Goal: Task Accomplishment & Management: Manage account settings

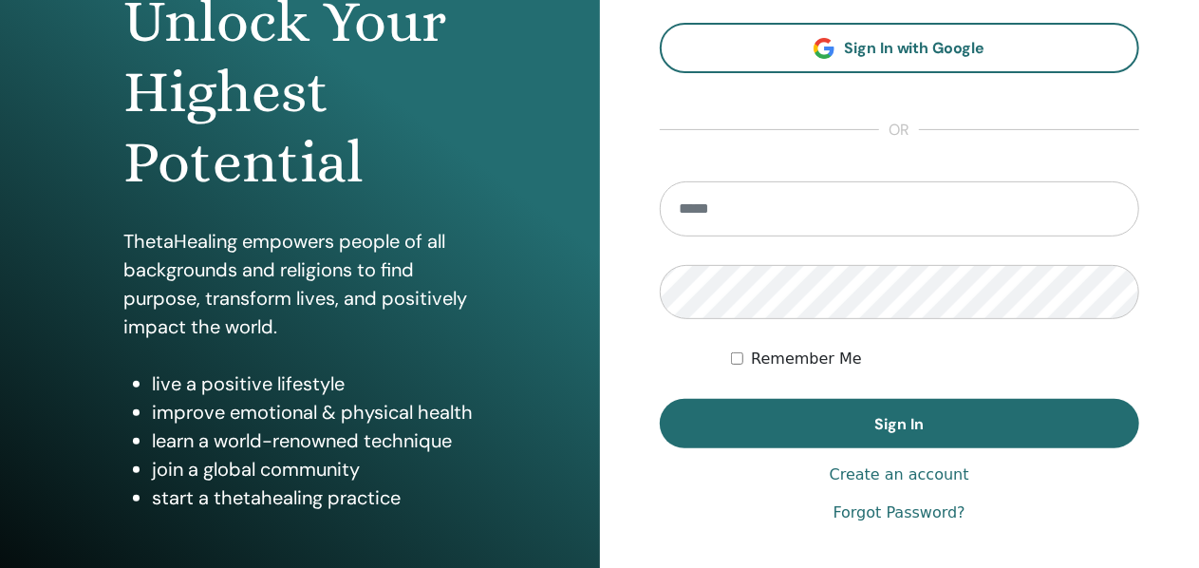
scroll to position [190, 0]
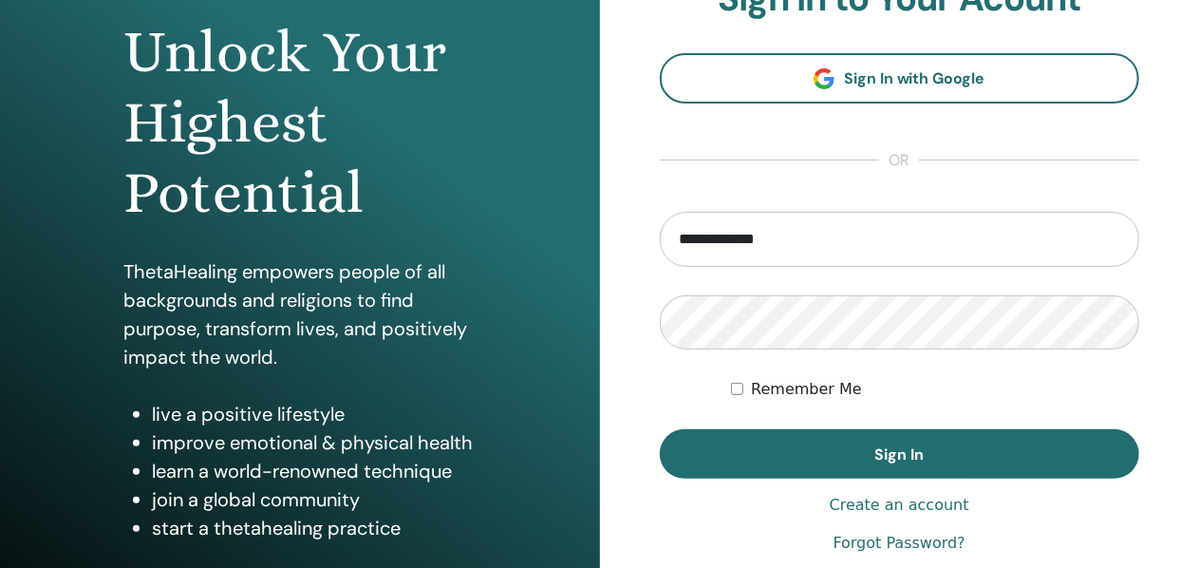
type input "**********"
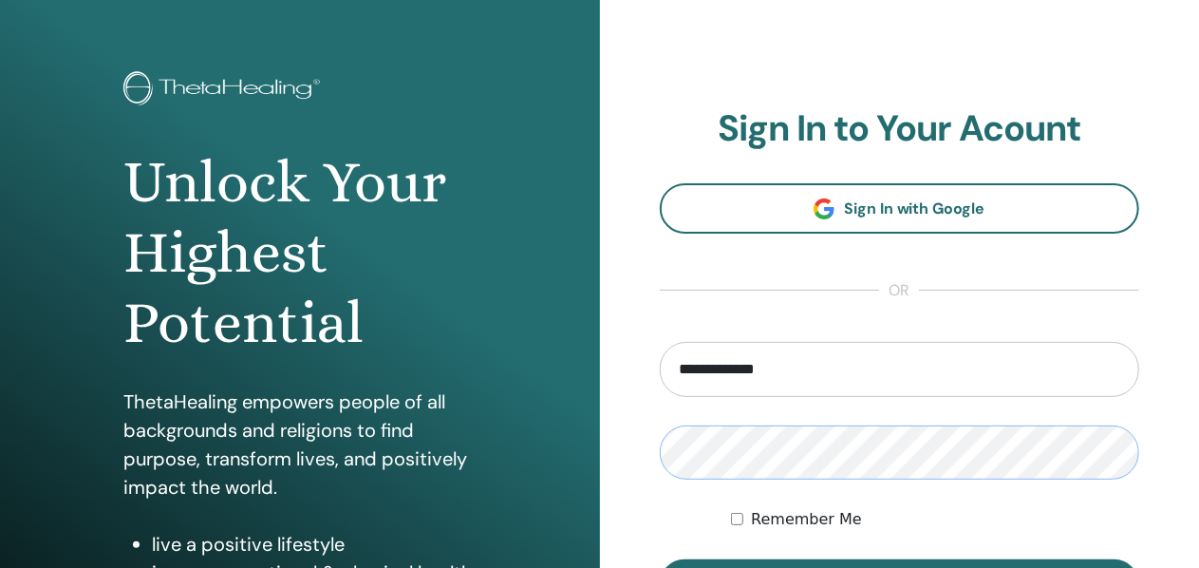
scroll to position [59, 0]
click at [788, 375] on input "**********" at bounding box center [900, 370] width 480 height 55
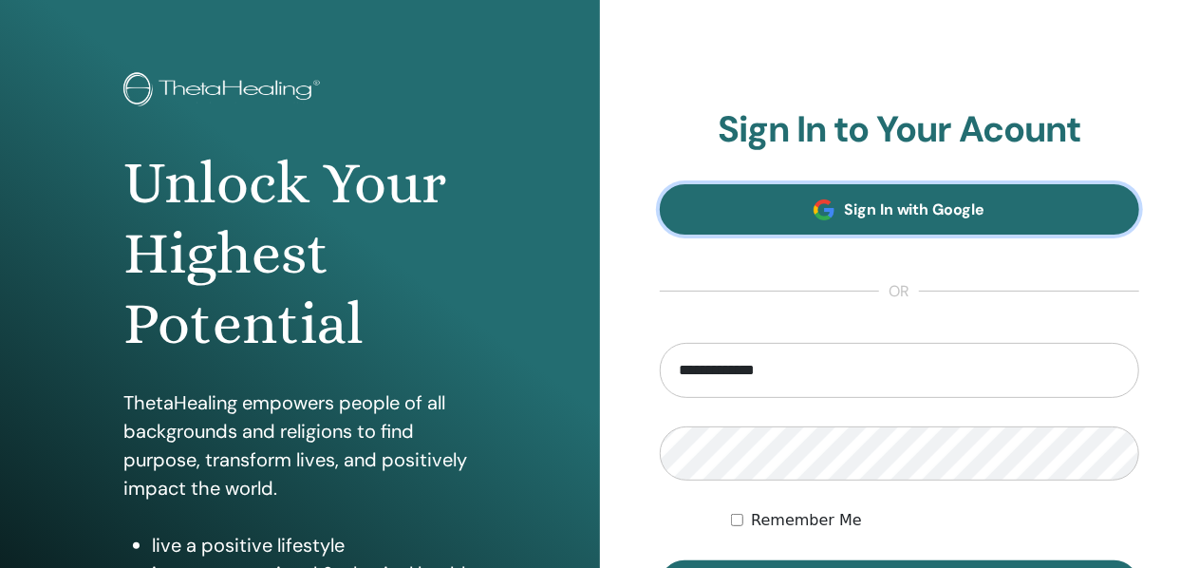
click at [843, 212] on link "Sign In with Google" at bounding box center [900, 209] width 480 height 50
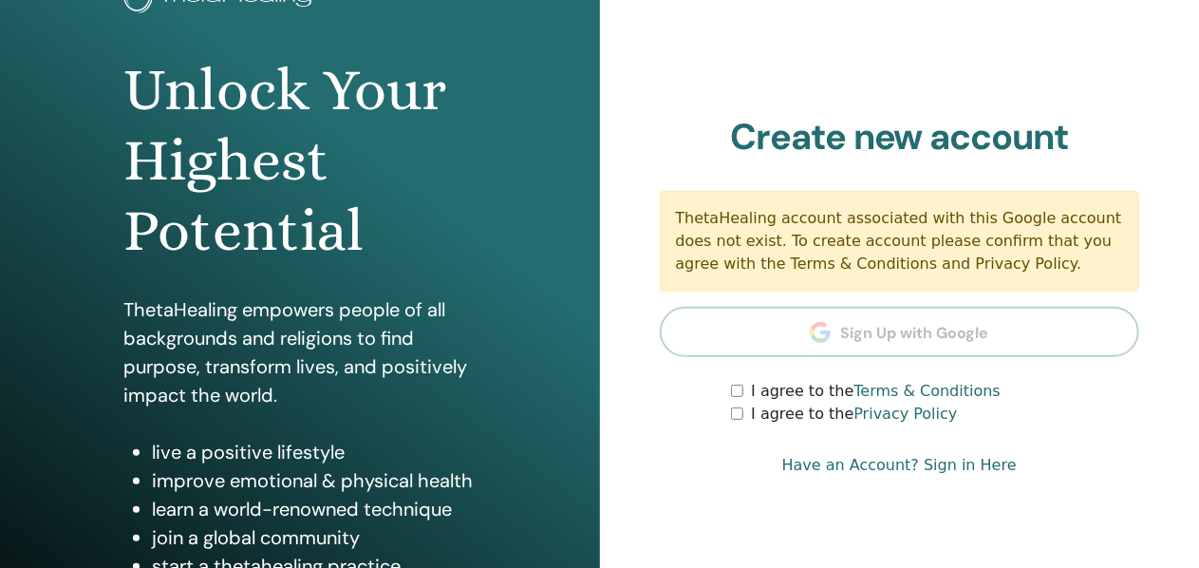
scroll to position [190, 0]
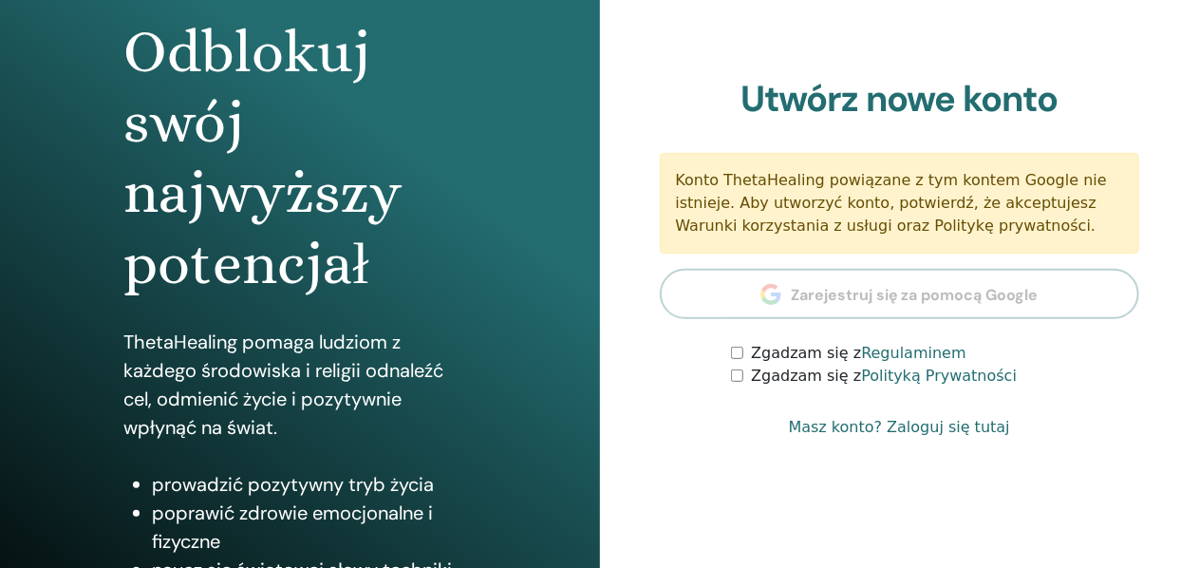
click at [1092, 386] on div "Zgadzam się z Polityką Prywatności" at bounding box center [935, 376] width 408 height 23
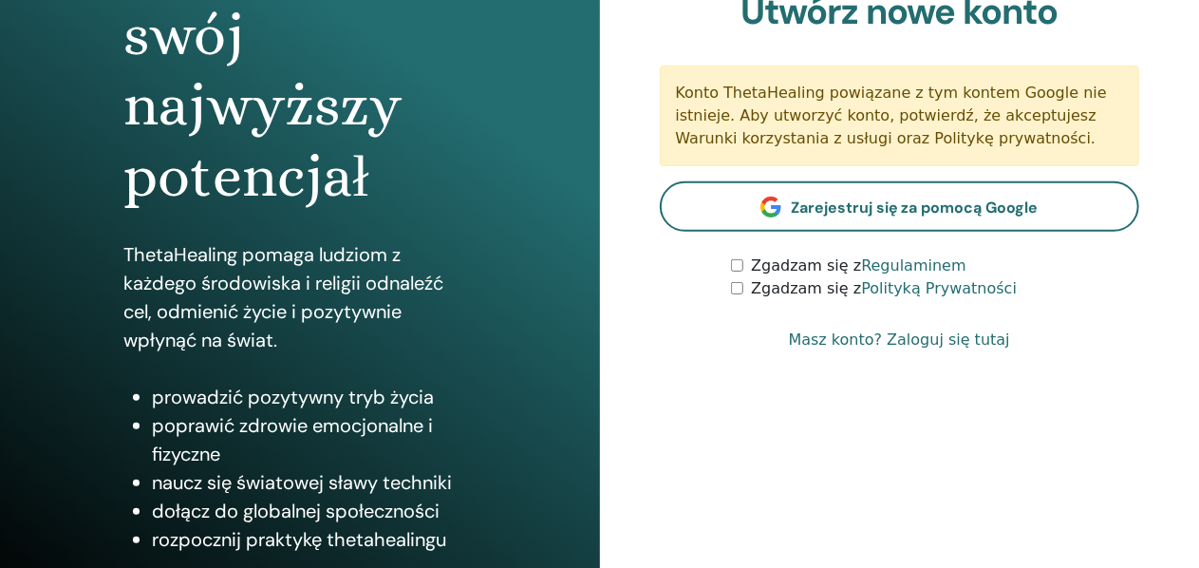
scroll to position [249, 0]
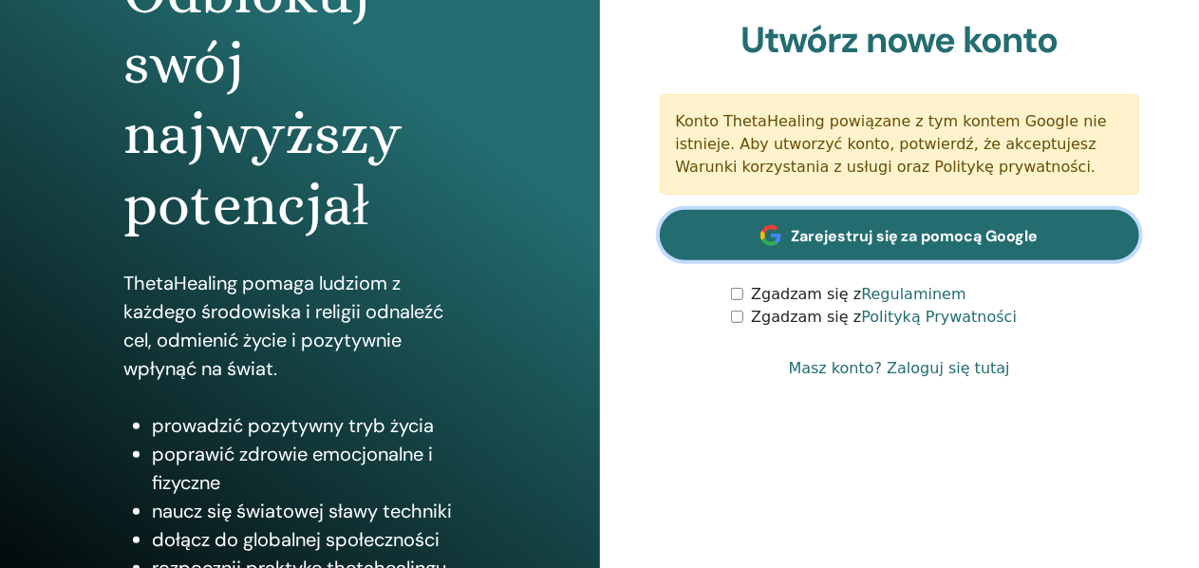
click at [892, 250] on link "Zarejestruj się za pomocą Google" at bounding box center [900, 235] width 480 height 50
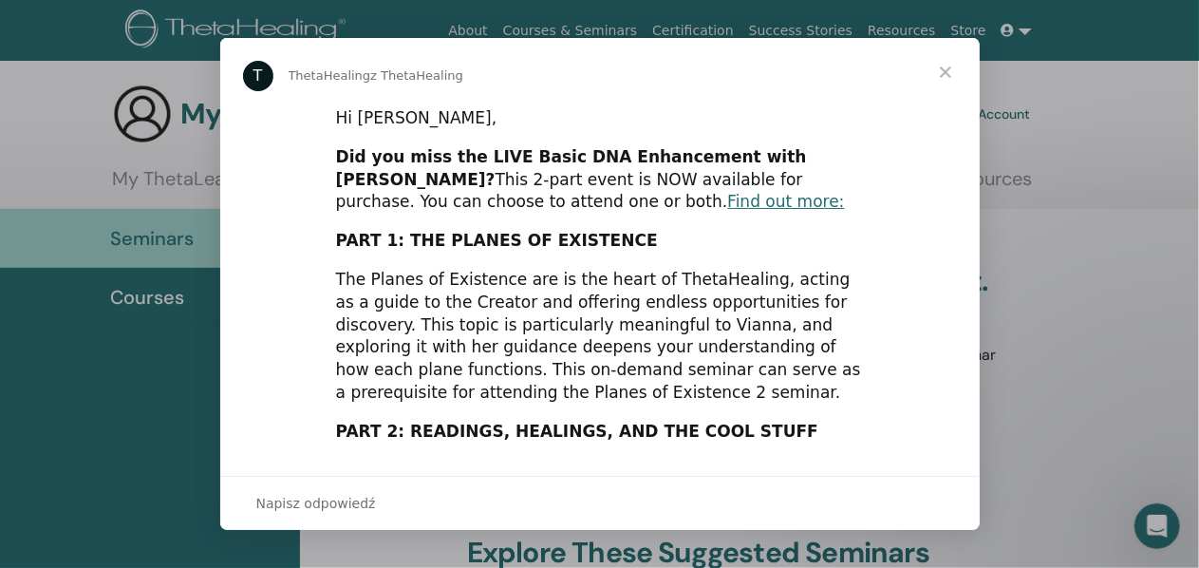
click at [945, 64] on span "Zamknij" at bounding box center [945, 72] width 68 height 68
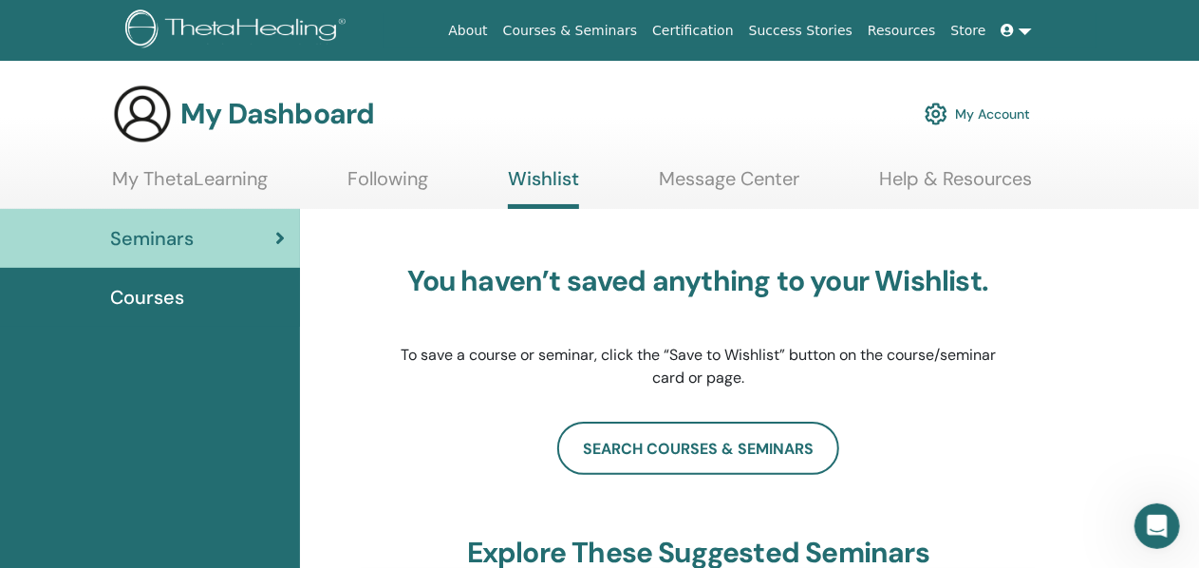
click at [1018, 28] on span at bounding box center [1009, 30] width 17 height 15
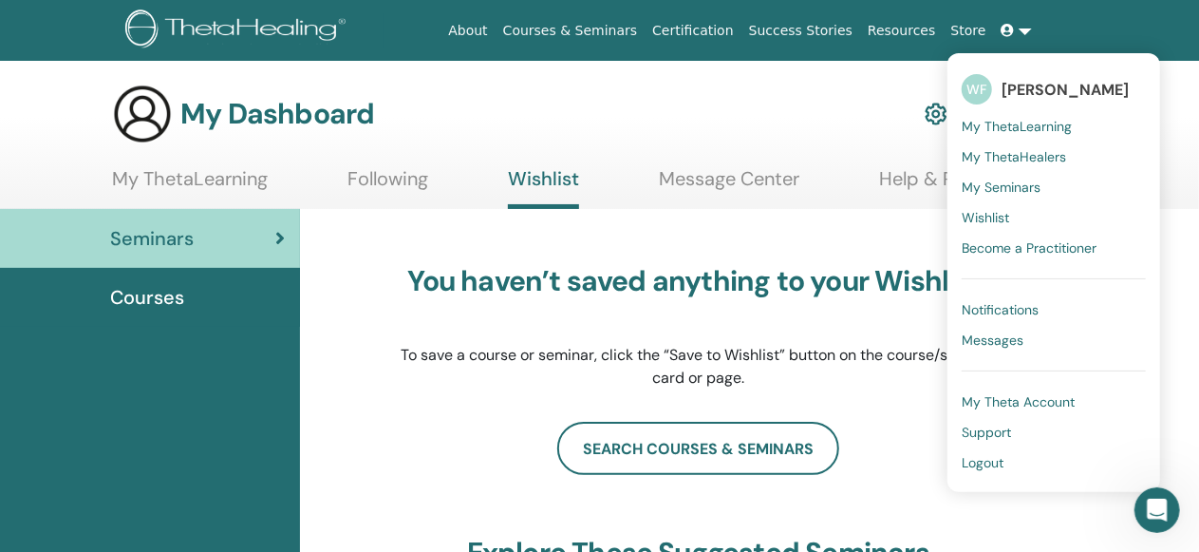
click at [1039, 92] on span "[PERSON_NAME]" at bounding box center [1064, 90] width 127 height 20
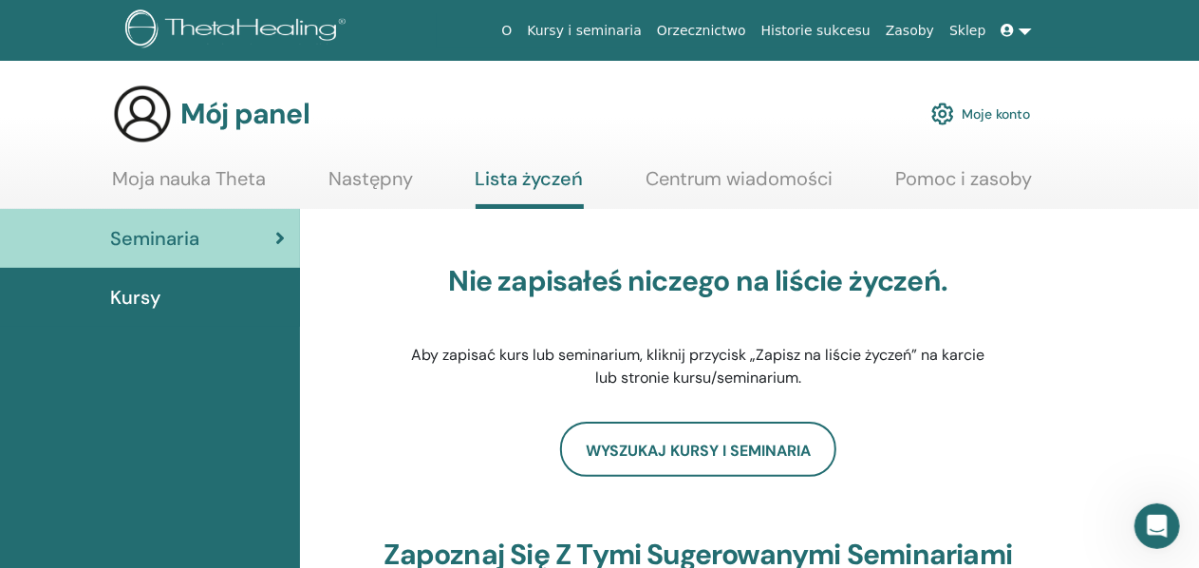
click at [150, 299] on font "Kursy" at bounding box center [135, 297] width 50 height 25
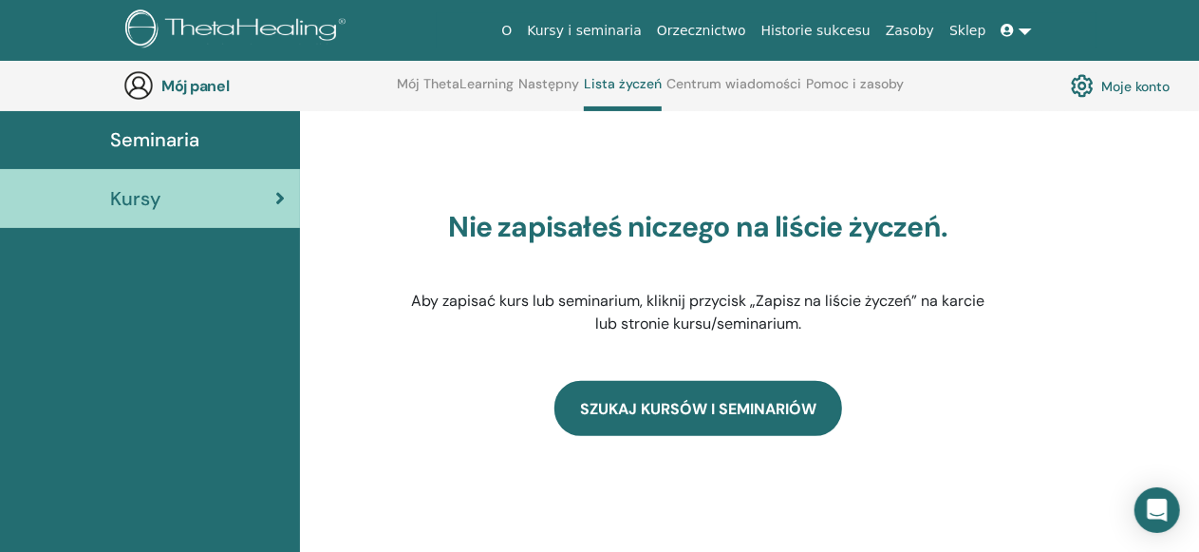
scroll to position [144, 0]
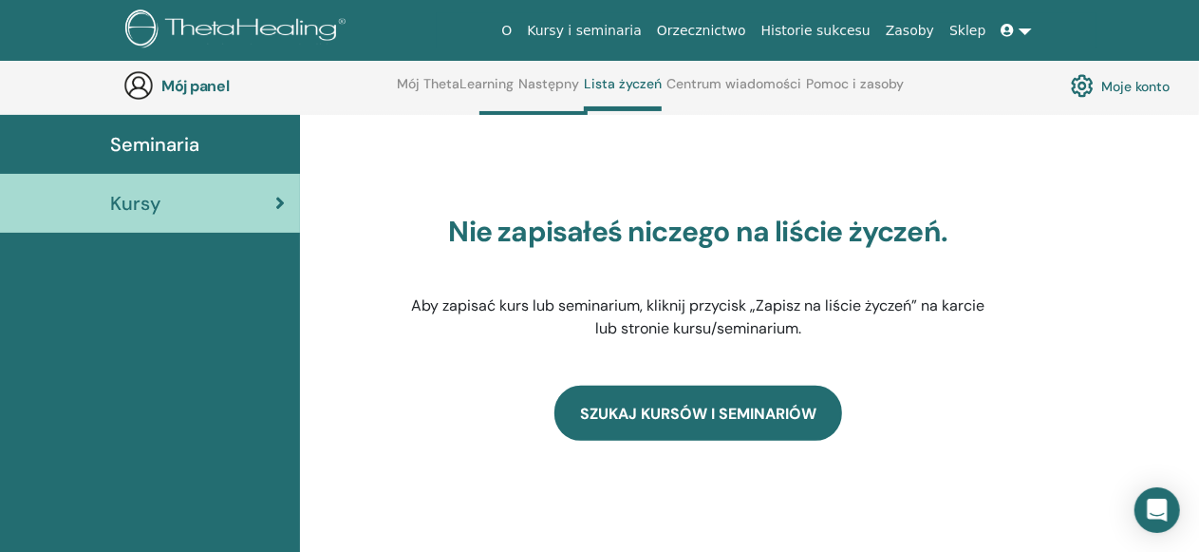
click at [741, 416] on link "SZUKAJ KURSÓW I SEMINARIÓW" at bounding box center [698, 412] width 288 height 54
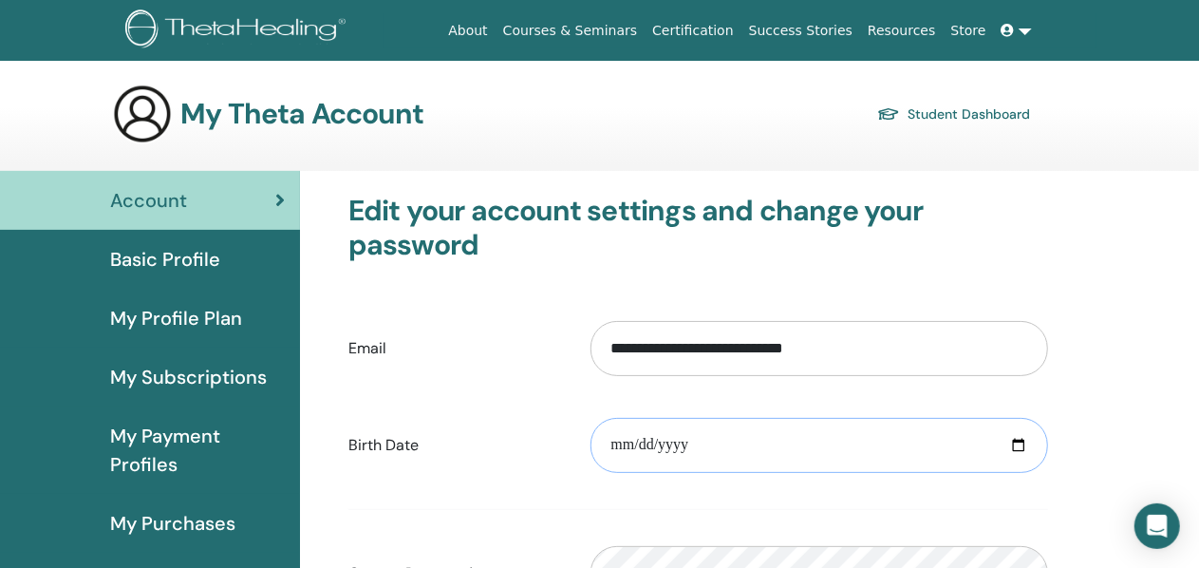
click at [705, 449] on input "date" at bounding box center [819, 445] width 458 height 55
type input "**********"
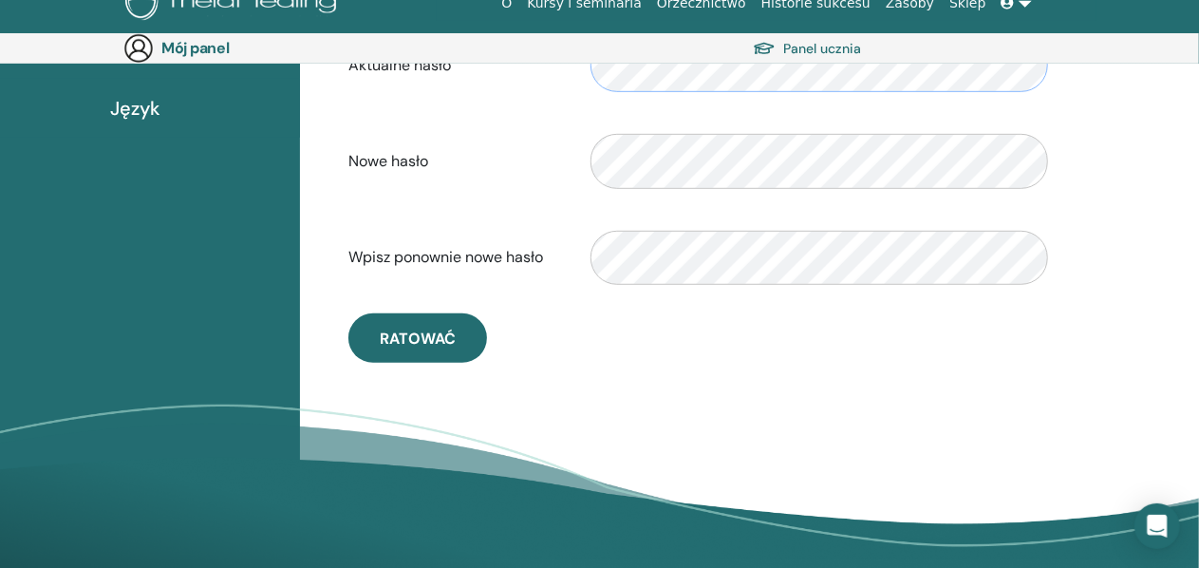
scroll to position [505, 0]
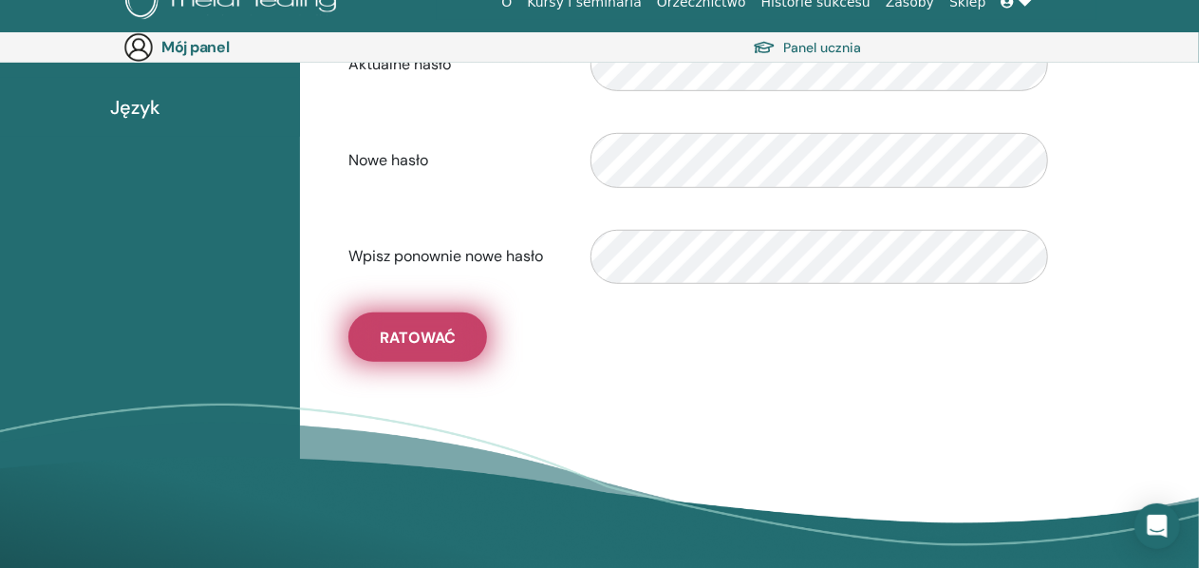
click at [427, 347] on button "Ratować" at bounding box center [417, 336] width 139 height 49
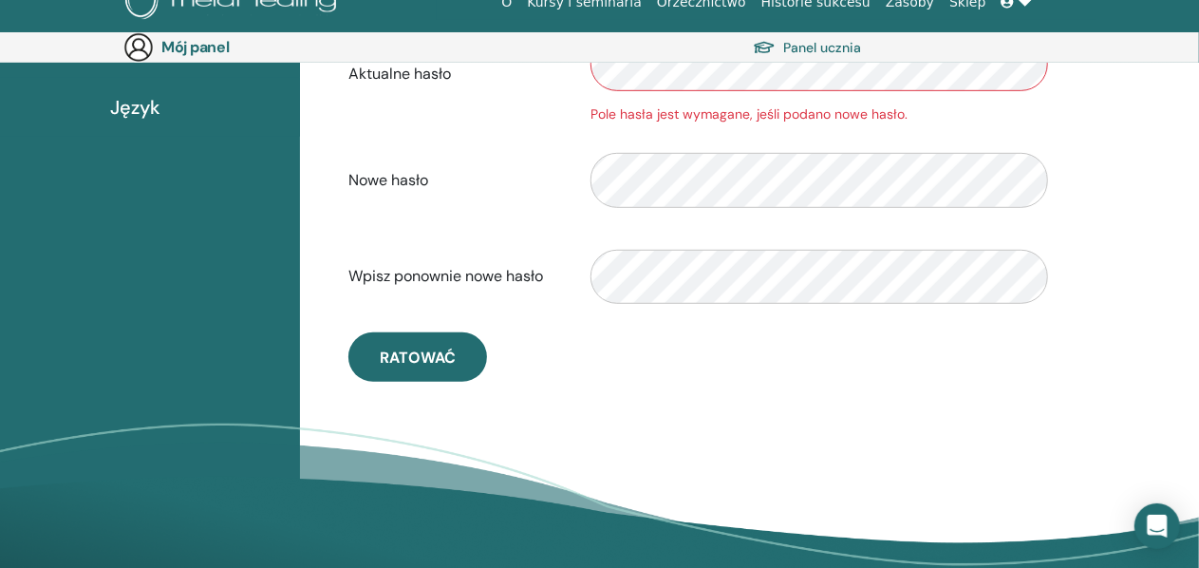
scroll to position [410, 0]
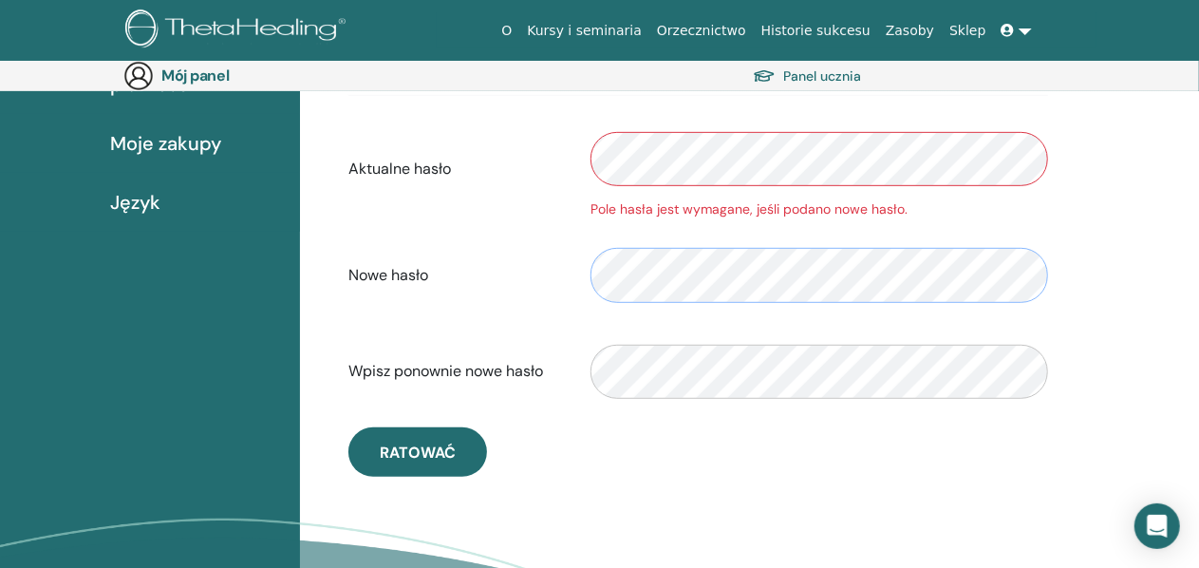
click at [550, 265] on div "Nowe hasło" at bounding box center [698, 274] width 728 height 81
click at [752, 465] on div "**********" at bounding box center [698, 145] width 728 height 663
click at [551, 285] on div "Nowe hasło" at bounding box center [698, 274] width 728 height 81
click at [475, 261] on div "Nowe hasło" at bounding box center [698, 274] width 728 height 81
drag, startPoint x: 608, startPoint y: 500, endPoint x: 591, endPoint y: 483, distance: 23.5
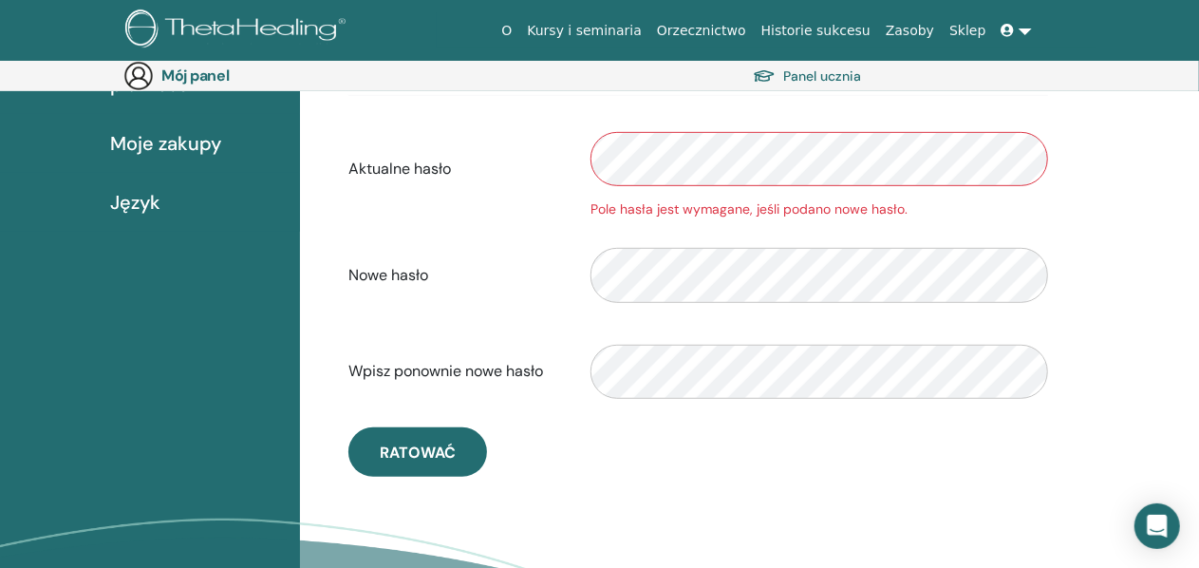
click at [608, 496] on div "**********" at bounding box center [749, 249] width 899 height 917
click at [1109, 204] on div "**********" at bounding box center [749, 249] width 899 height 917
click at [849, 209] on font "Pole hasła jest wymagane, jeśli podano nowe hasło." at bounding box center [748, 208] width 317 height 17
click at [941, 215] on div "Pole hasła jest wymagane, jeśli podano nowe hasło." at bounding box center [819, 209] width 458 height 20
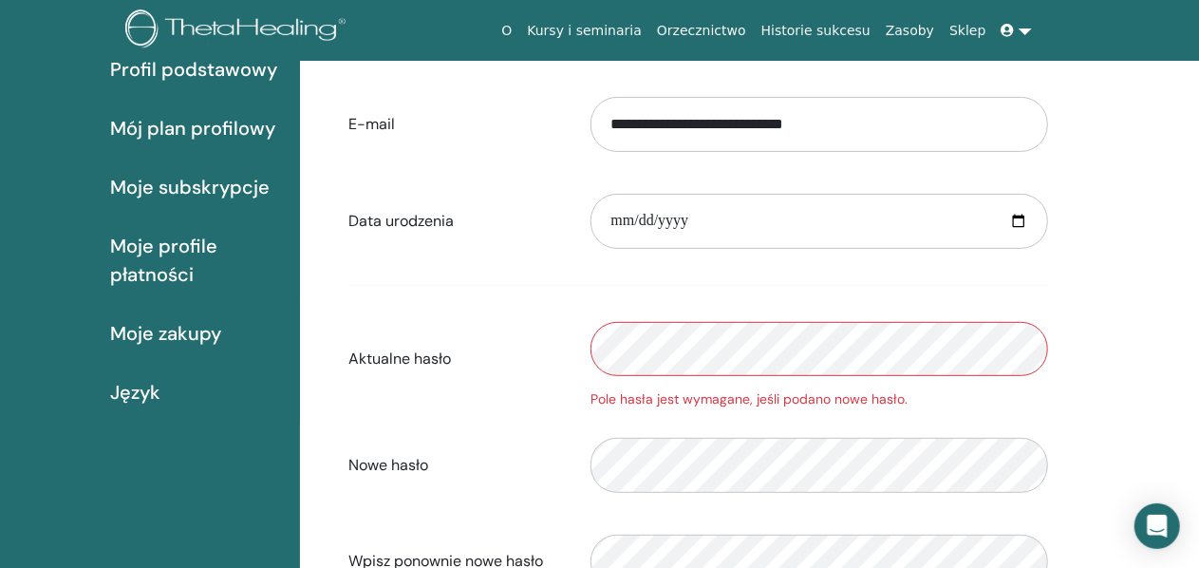
scroll to position [220, 0]
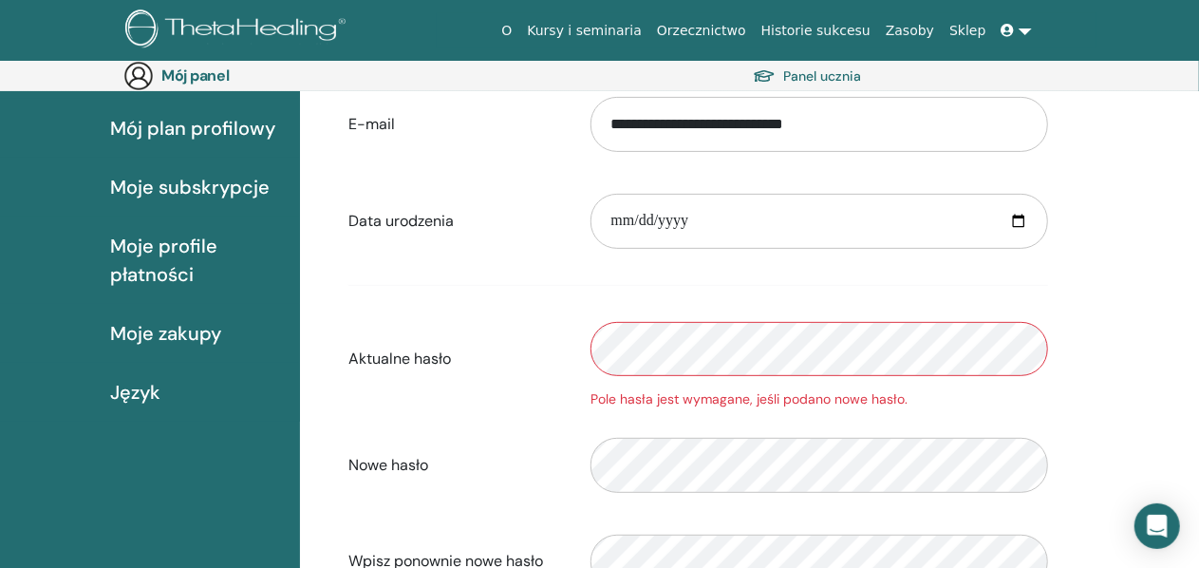
click at [558, 351] on div "Aktualne hasło Pole hasła jest wymagane, jeśli podano nowe hasło." at bounding box center [698, 359] width 728 height 101
click at [754, 206] on input "**********" at bounding box center [819, 221] width 458 height 55
click at [867, 114] on input "**********" at bounding box center [819, 124] width 458 height 55
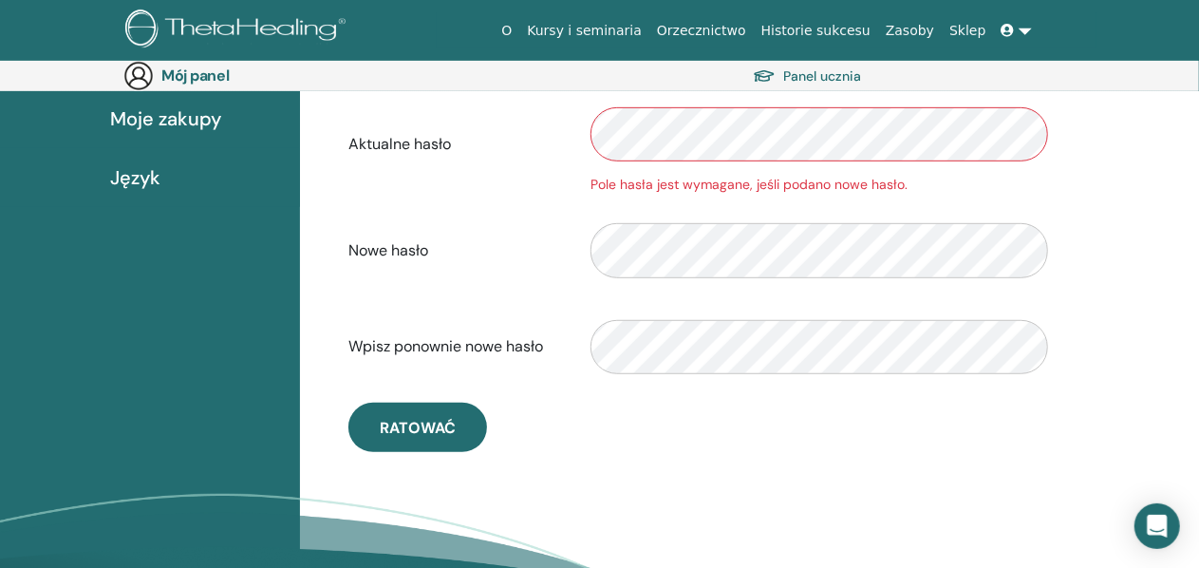
scroll to position [505, 0]
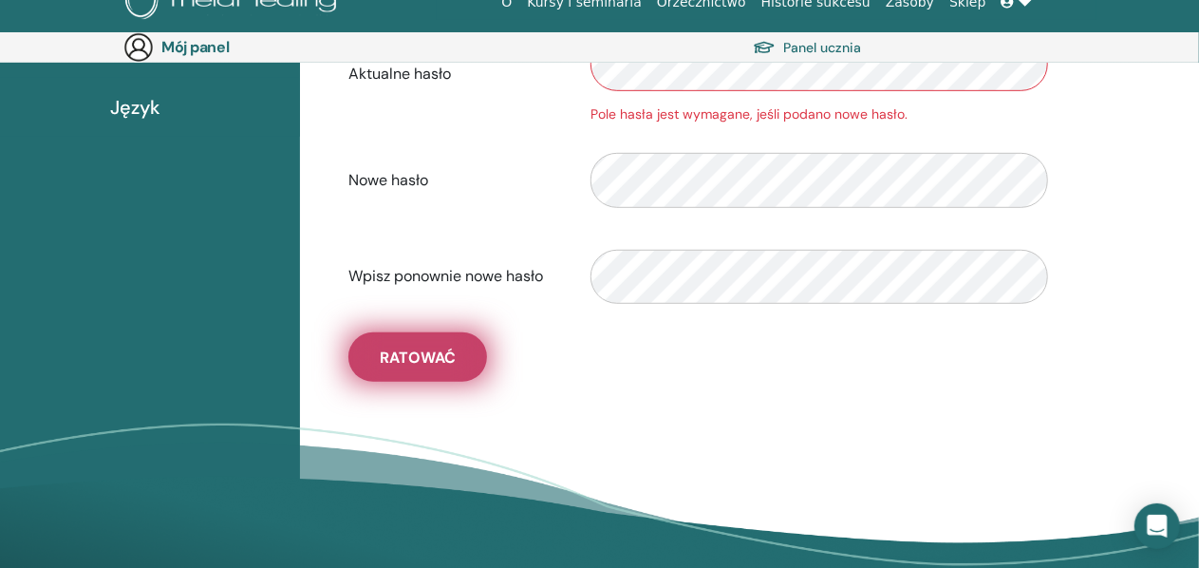
click at [456, 354] on button "Ratować" at bounding box center [417, 356] width 139 height 49
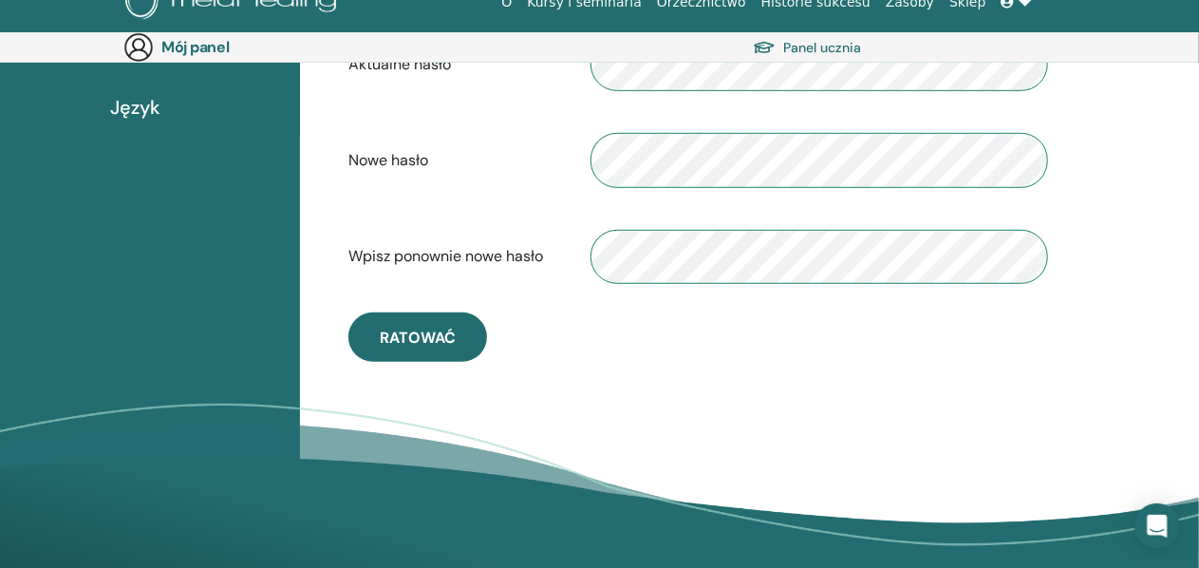
click at [850, 343] on div "**********" at bounding box center [698, 40] width 728 height 643
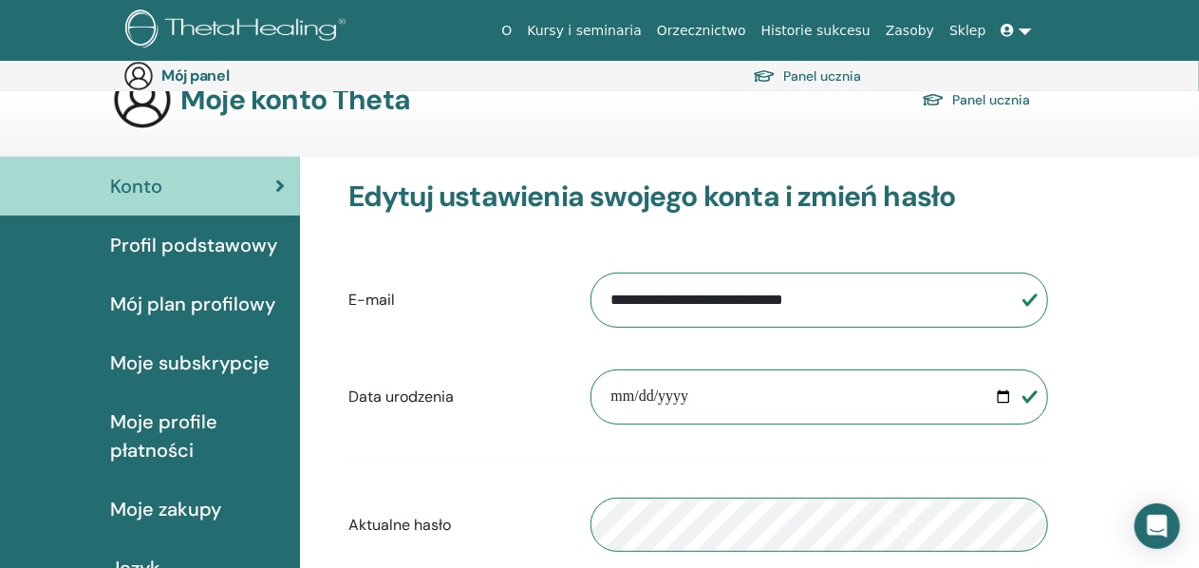
scroll to position [0, 0]
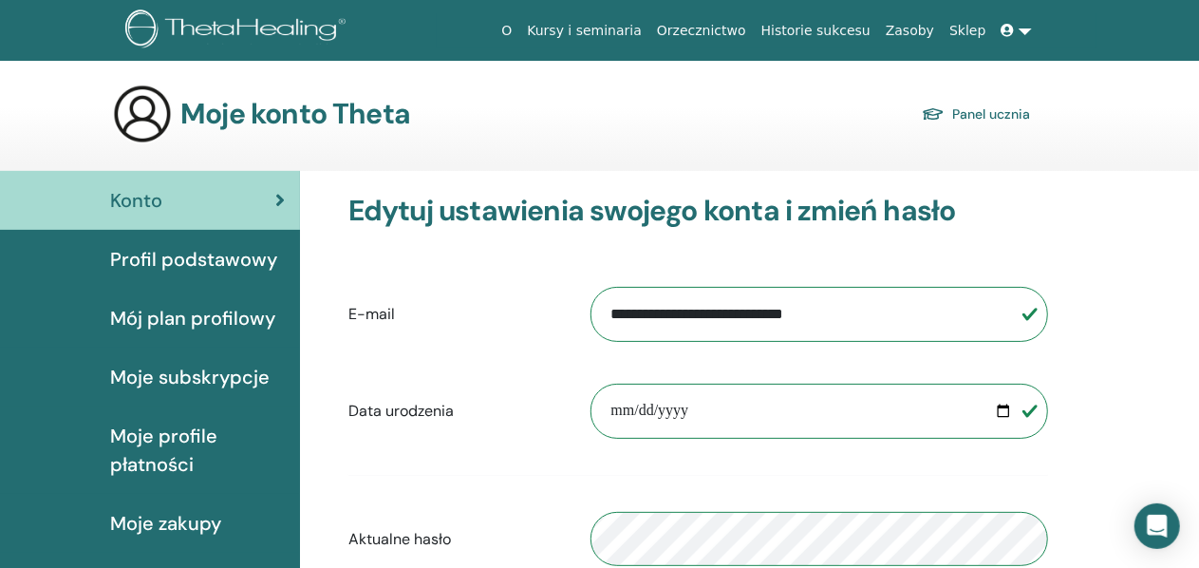
click at [213, 315] on font "Mój plan profilowy" at bounding box center [192, 318] width 165 height 25
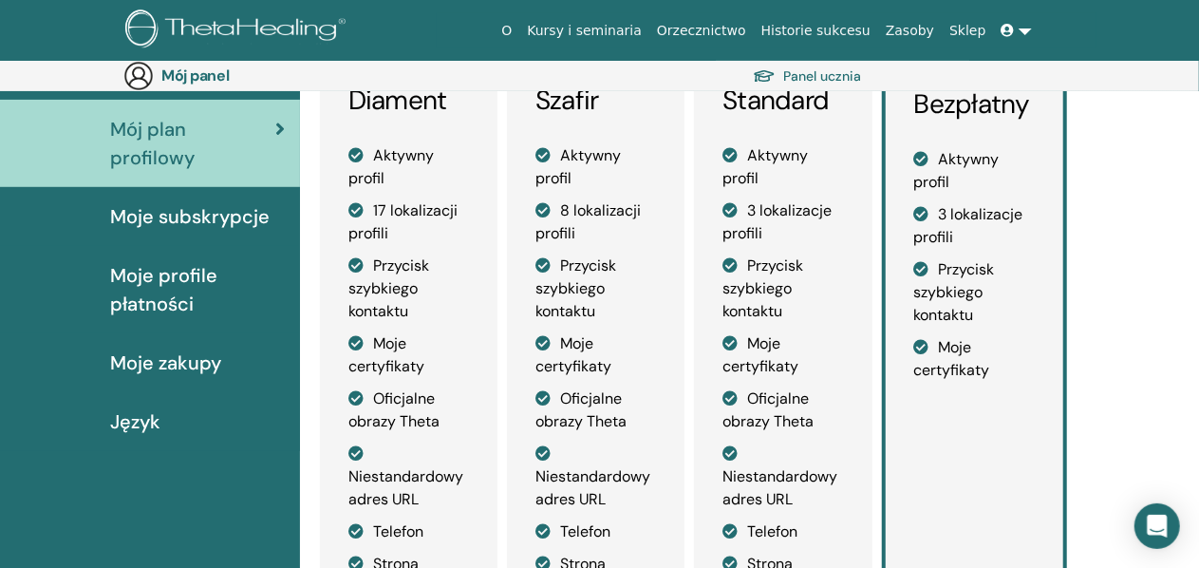
scroll to position [220, 0]
click at [991, 380] on li "Moje certyfikaty" at bounding box center [974, 358] width 121 height 46
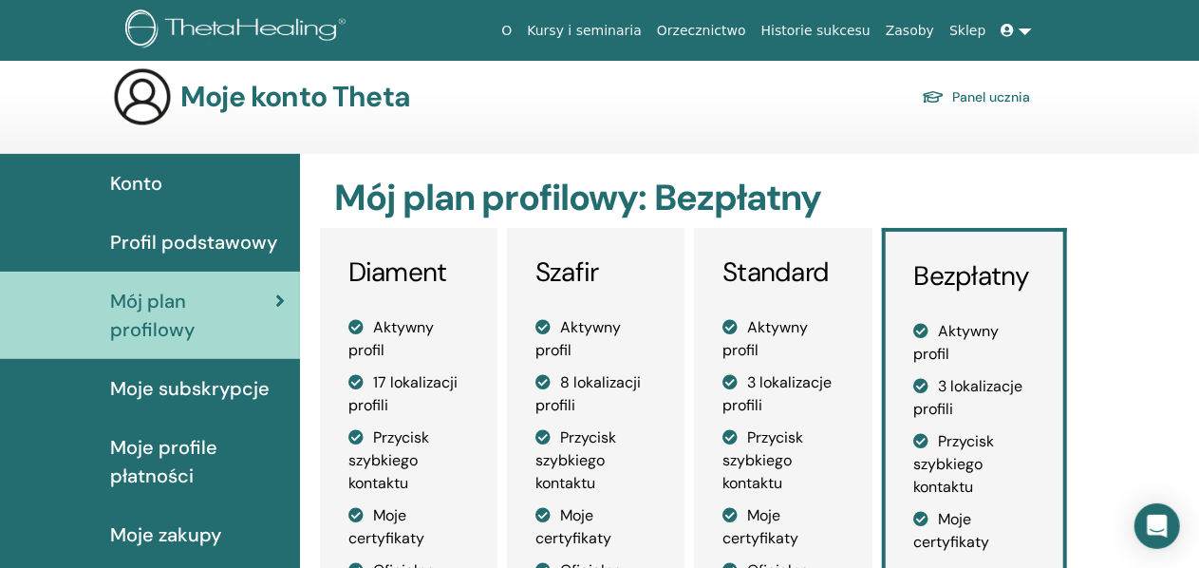
scroll to position [0, 0]
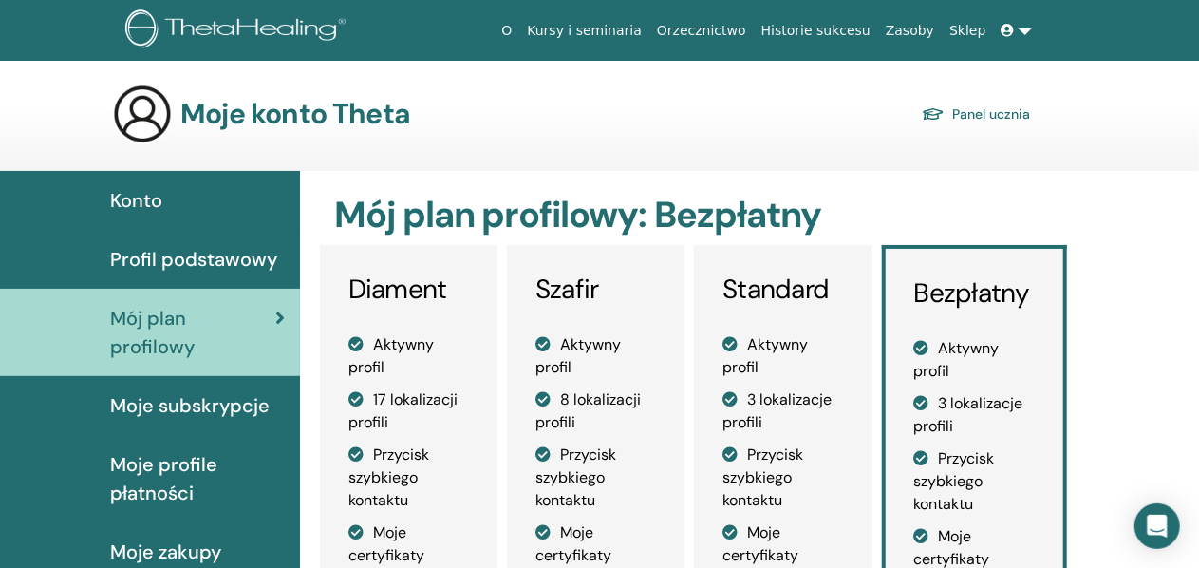
click at [1008, 114] on font "Panel ucznia" at bounding box center [991, 114] width 78 height 17
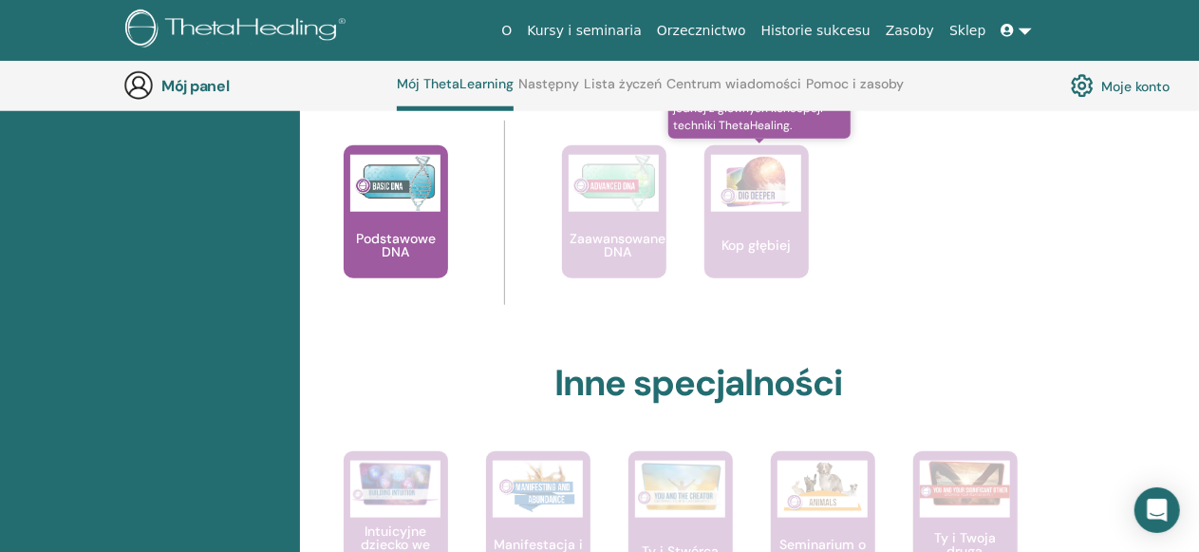
scroll to position [619, 0]
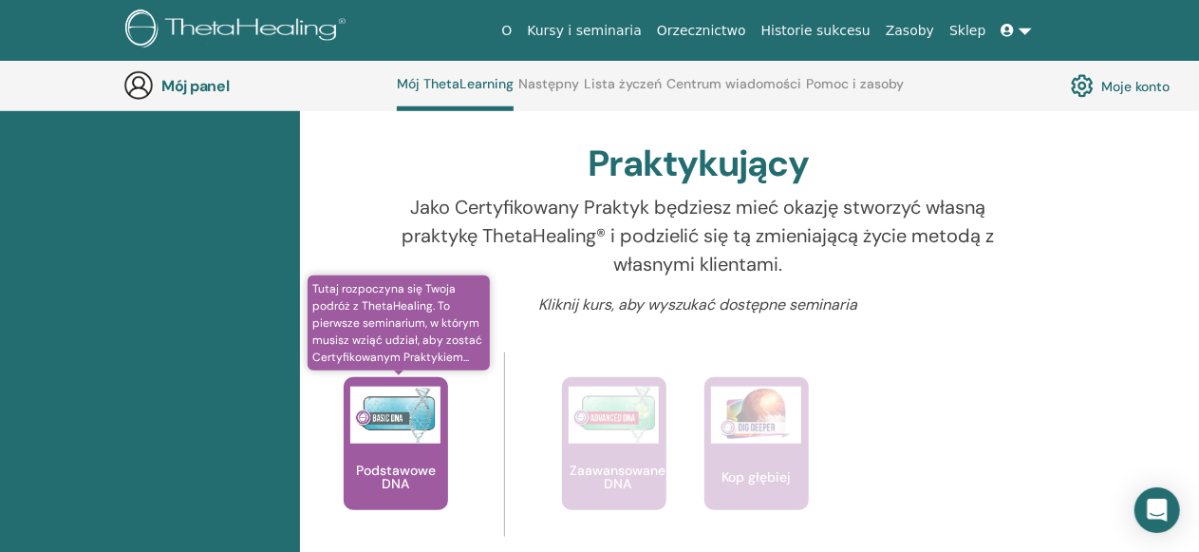
click at [368, 443] on div "Podstawowe DNA" at bounding box center [396, 443] width 104 height 133
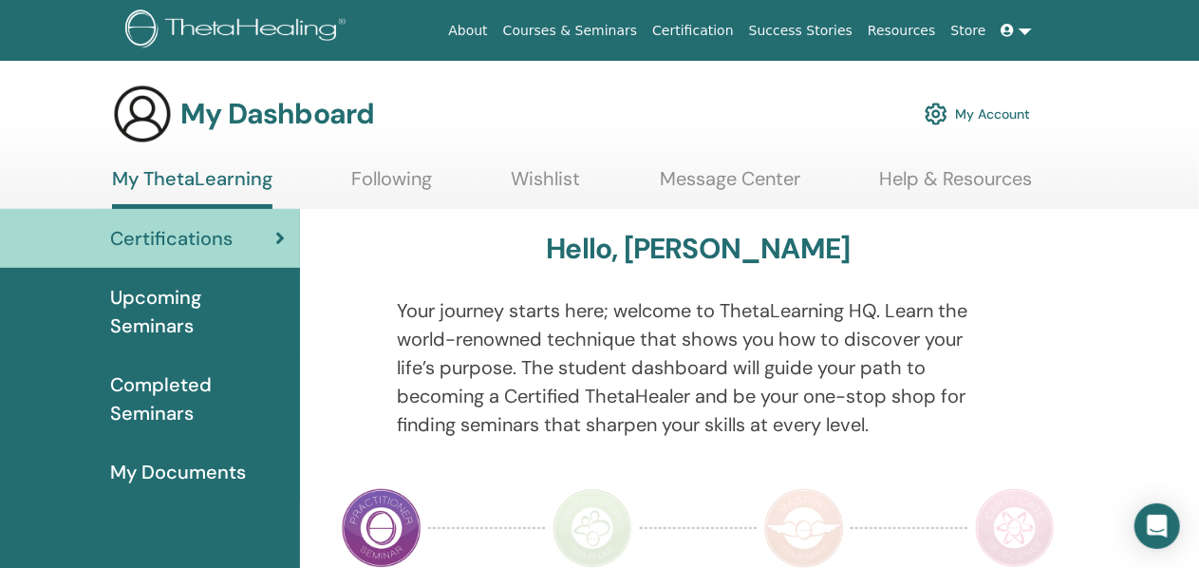
click at [179, 301] on span "Upcoming Seminars" at bounding box center [197, 311] width 175 height 57
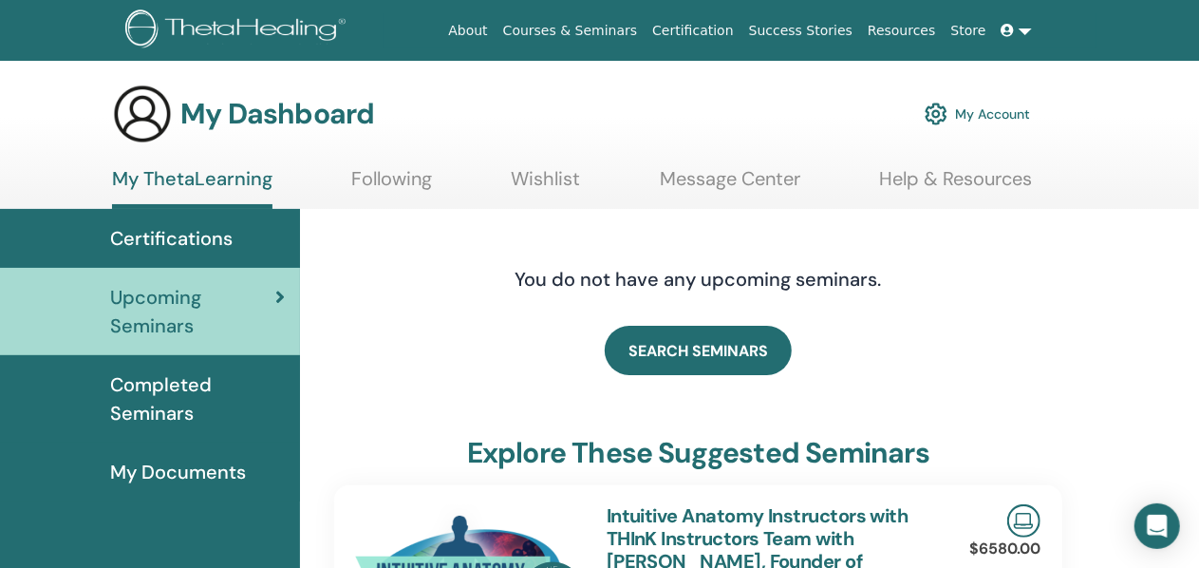
click at [1008, 109] on link "My Account" at bounding box center [977, 114] width 105 height 42
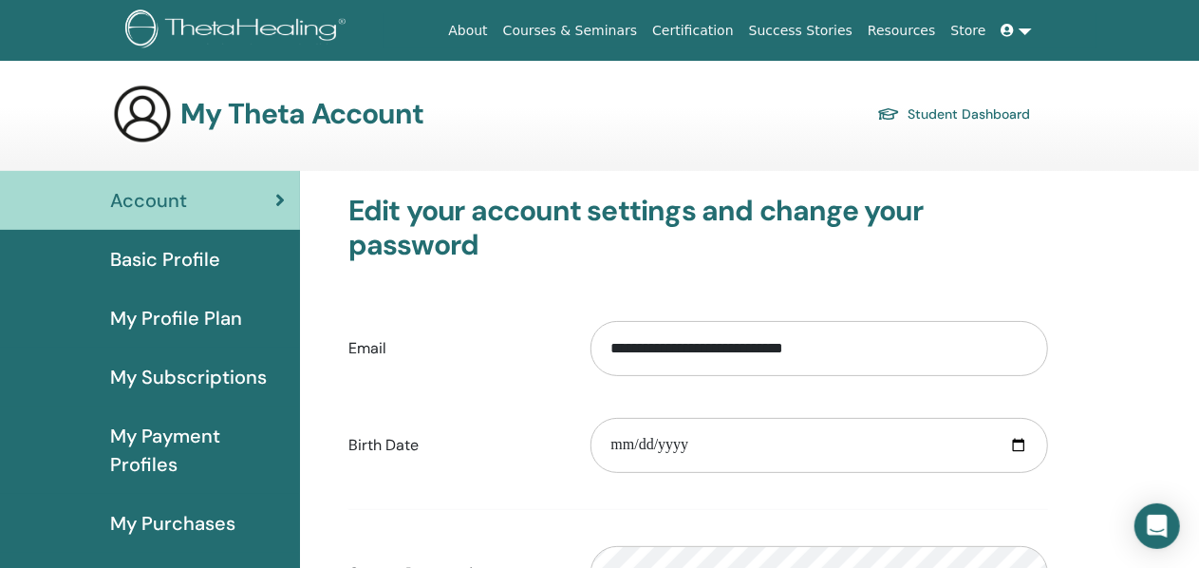
click at [1023, 33] on link at bounding box center [1017, 30] width 46 height 35
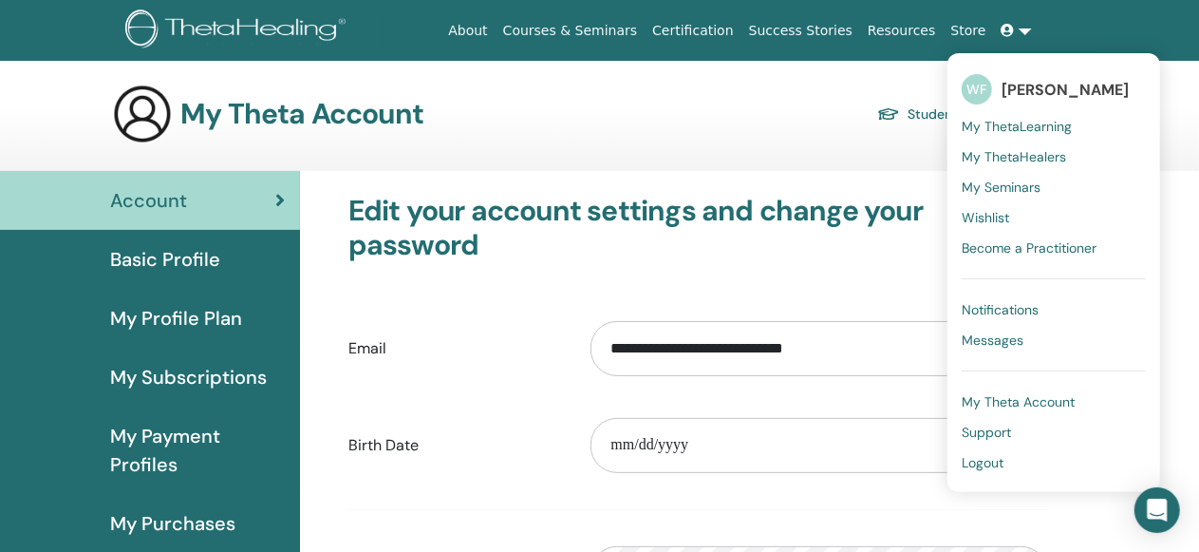
click at [607, 113] on div "My Theta Account Student Dashboard" at bounding box center [571, 114] width 918 height 61
